Goal: Task Accomplishment & Management: Use online tool/utility

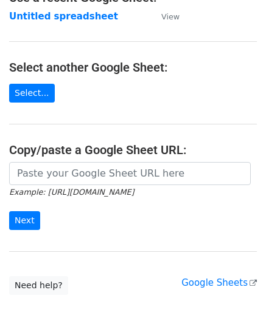
scroll to position [122, 0]
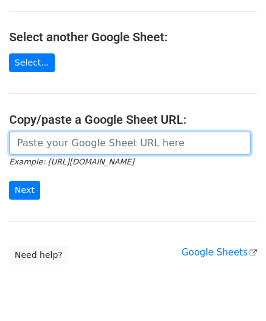
click at [57, 143] on input "url" at bounding box center [129, 143] width 241 height 23
paste input "[URL][DOMAIN_NAME]"
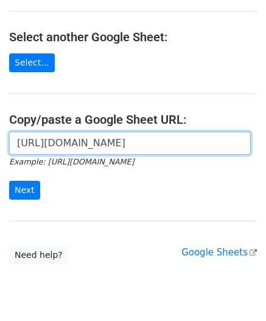
scroll to position [0, 258]
type input "[URL][DOMAIN_NAME]"
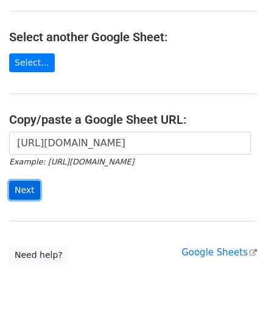
click at [28, 186] on input "Next" at bounding box center [24, 190] width 31 height 19
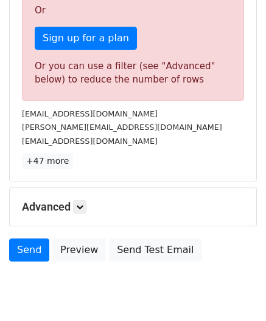
scroll to position [410, 0]
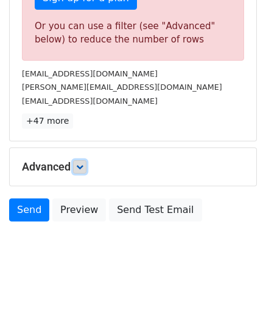
click at [86, 165] on link at bounding box center [79, 166] width 13 height 13
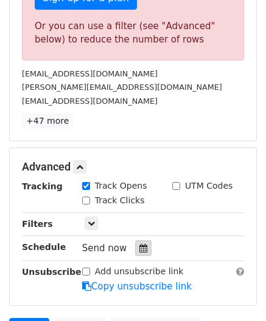
click at [139, 244] on icon at bounding box center [143, 248] width 8 height 9
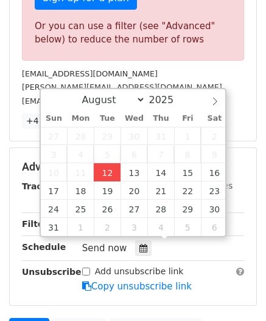
type input "2025-08-12 12:00"
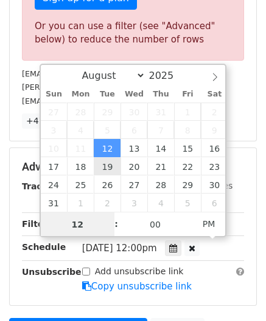
type input "4"
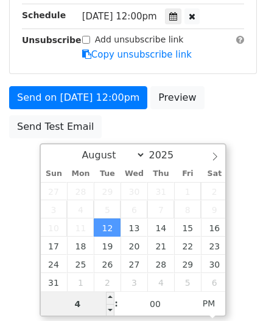
scroll to position [410, 0]
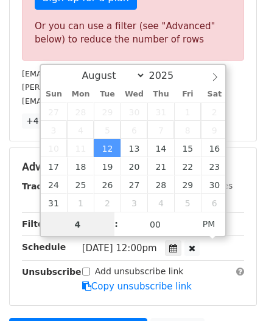
drag, startPoint x: 19, startPoint y: 227, endPoint x: 16, endPoint y: 219, distance: 7.9
click at [13, 227] on body "New Campaign Daily emails left: 0 Google Sheet: Untitled spreadsheet Variables …" at bounding box center [133, 12] width 266 height 827
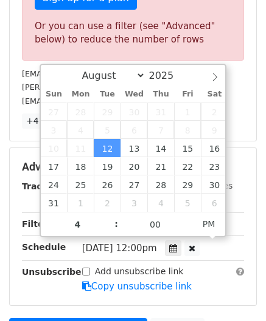
type input "2025-08-12 16:00"
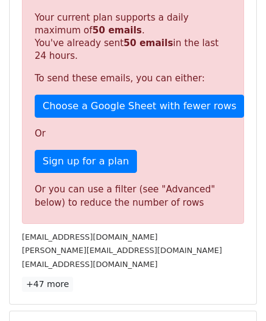
scroll to position [504, 0]
